Goal: Check status: Check status

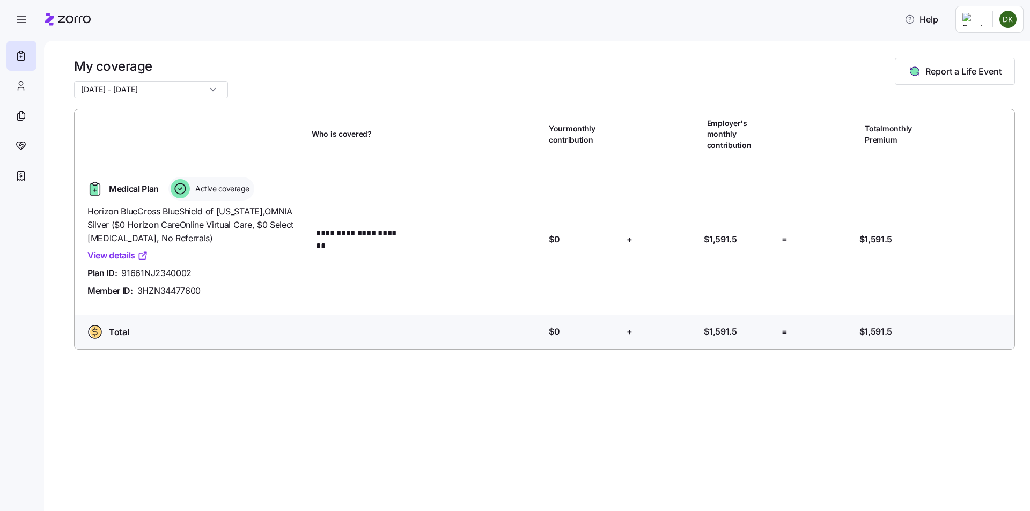
click at [137, 249] on link "View details" at bounding box center [117, 255] width 61 height 13
